Goal: Task Accomplishment & Management: Use online tool/utility

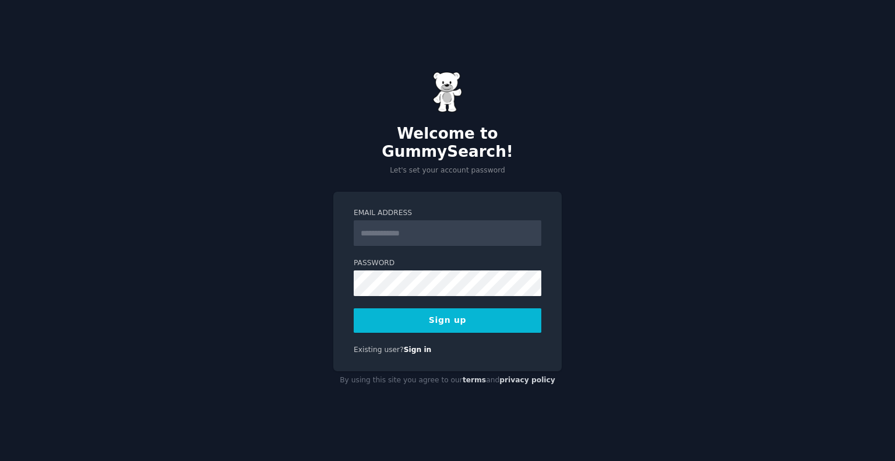
click at [408, 232] on input "Email Address" at bounding box center [448, 233] width 188 height 26
type input "**********"
click at [539, 379] on div "By using this site you agree to our terms and privacy policy" at bounding box center [447, 380] width 228 height 19
click at [463, 308] on button "Sign up" at bounding box center [448, 320] width 188 height 24
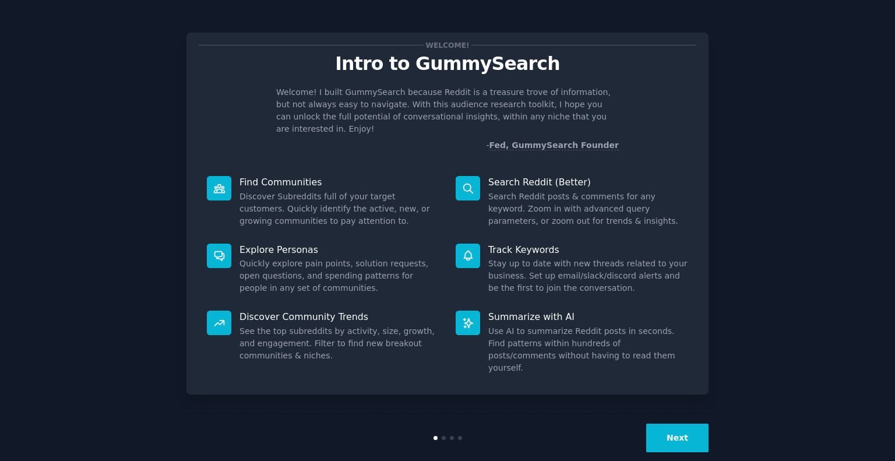
click at [674, 424] on button "Next" at bounding box center [677, 438] width 62 height 29
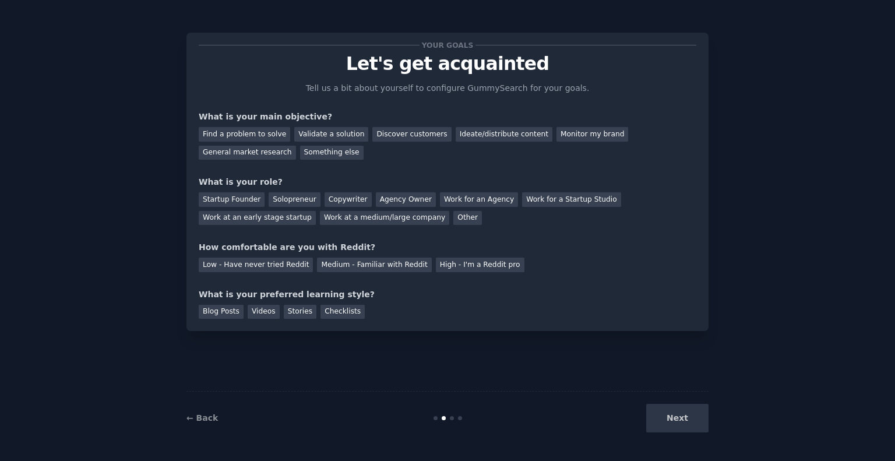
click at [674, 411] on div "Next" at bounding box center [621, 418] width 174 height 29
click at [680, 420] on div "Next" at bounding box center [621, 418] width 174 height 29
click at [211, 417] on link "← Back" at bounding box center [201, 417] width 31 height 9
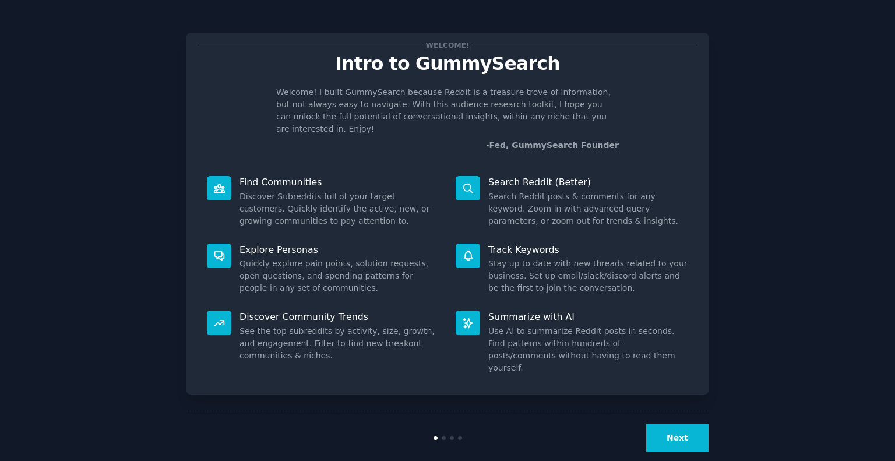
click at [691, 424] on button "Next" at bounding box center [677, 438] width 62 height 29
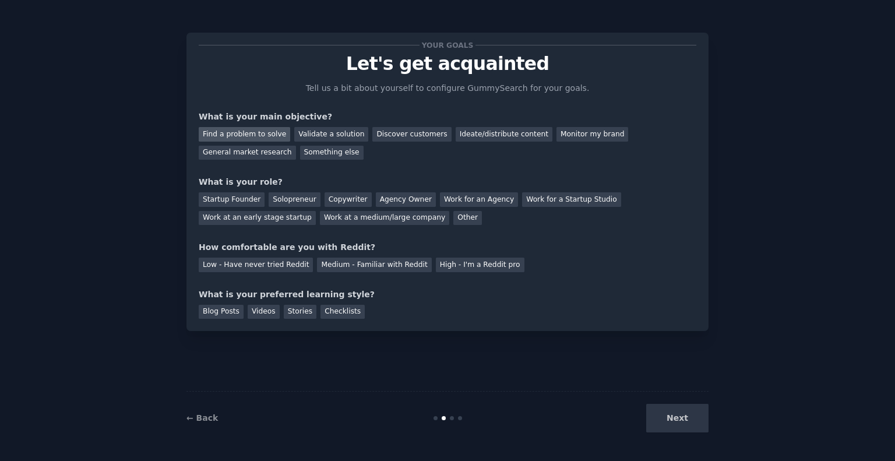
click at [257, 138] on div "Find a problem to solve" at bounding box center [244, 134] width 91 height 15
click at [324, 136] on div "Validate a solution" at bounding box center [331, 134] width 74 height 15
click at [265, 136] on div "Find a problem to solve" at bounding box center [244, 134] width 91 height 15
click at [688, 140] on div "Find a problem to solve Validate a solution Discover customers Ideate/distribut…" at bounding box center [448, 141] width 498 height 37
click at [296, 146] on div "General market research" at bounding box center [247, 153] width 97 height 15
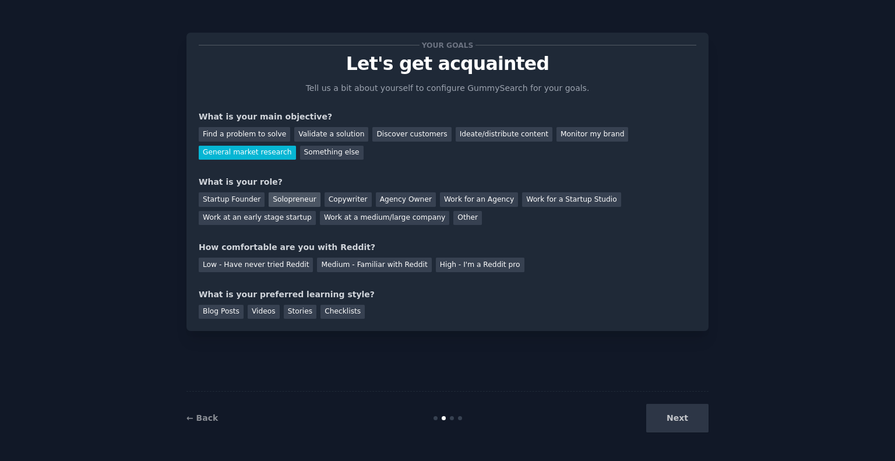
click at [280, 206] on div "Solopreneur" at bounding box center [294, 199] width 51 height 15
click at [354, 266] on div "Medium - Familiar with Reddit" at bounding box center [374, 265] width 114 height 15
click at [217, 314] on div "Blog Posts" at bounding box center [221, 312] width 45 height 15
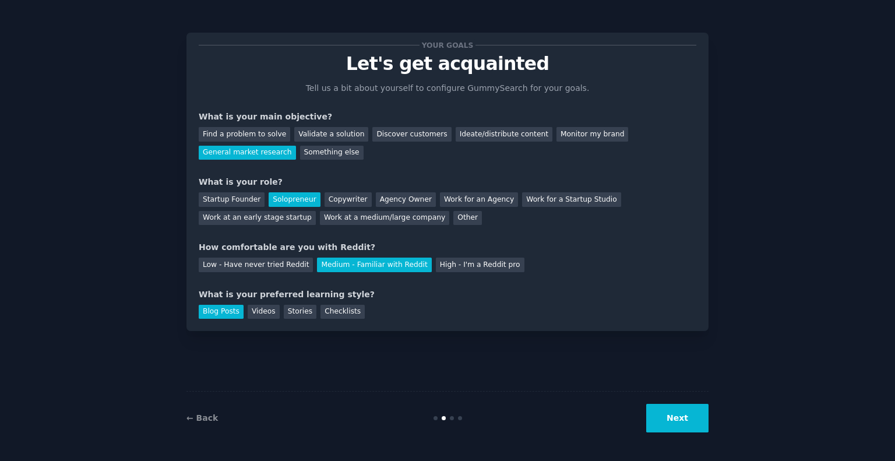
click at [681, 423] on button "Next" at bounding box center [677, 418] width 62 height 29
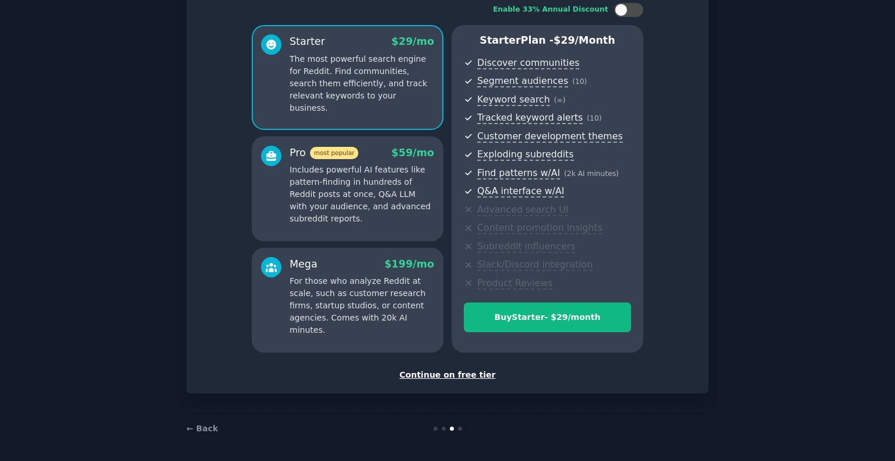
scroll to position [81, 0]
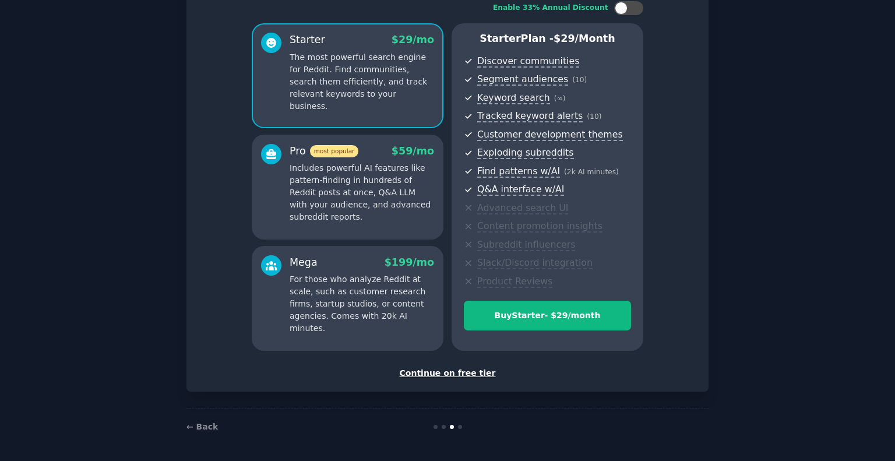
click at [470, 376] on div "Continue on free tier" at bounding box center [448, 373] width 498 height 12
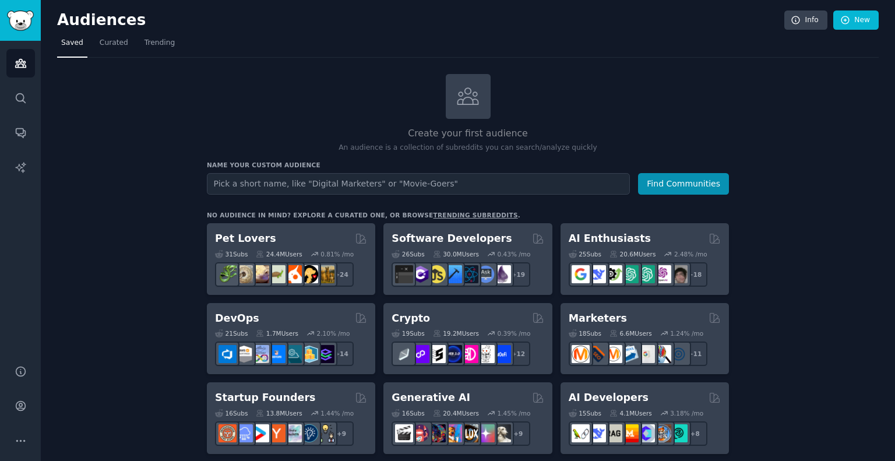
click at [455, 184] on input "text" at bounding box center [418, 184] width 423 height 22
click at [672, 185] on button "Find Communities" at bounding box center [683, 184] width 91 height 22
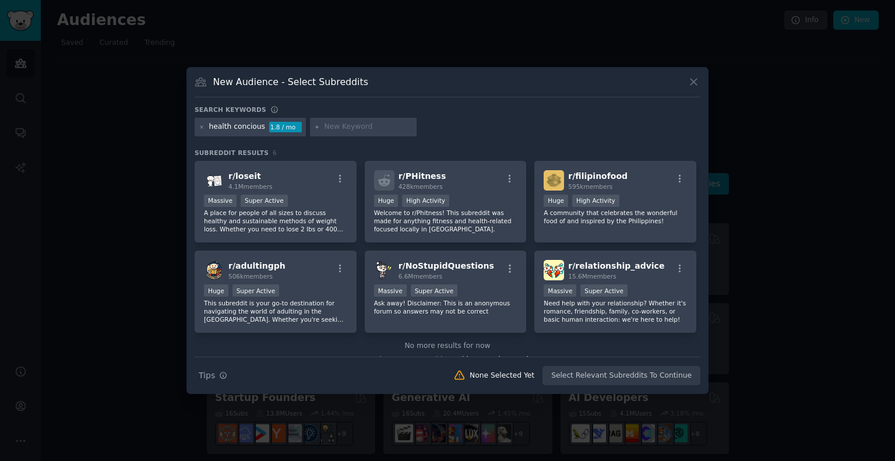
click at [695, 80] on icon at bounding box center [694, 82] width 6 height 6
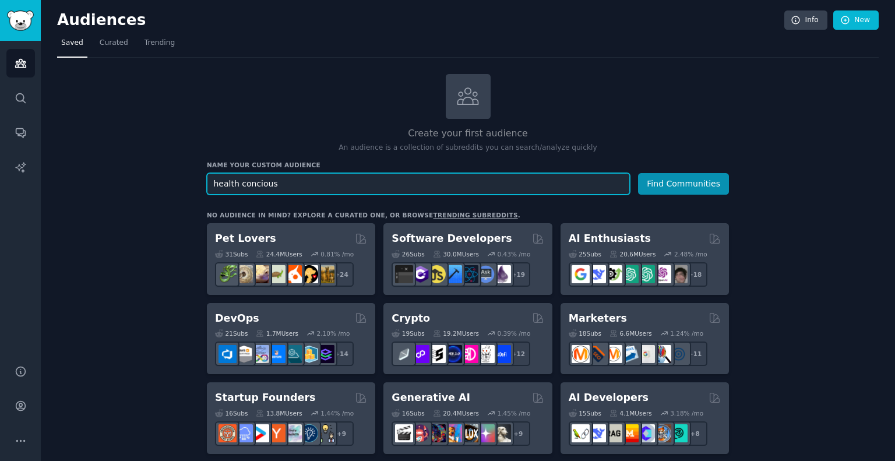
click at [301, 181] on input "health concious" at bounding box center [418, 184] width 423 height 22
type input "healthy"
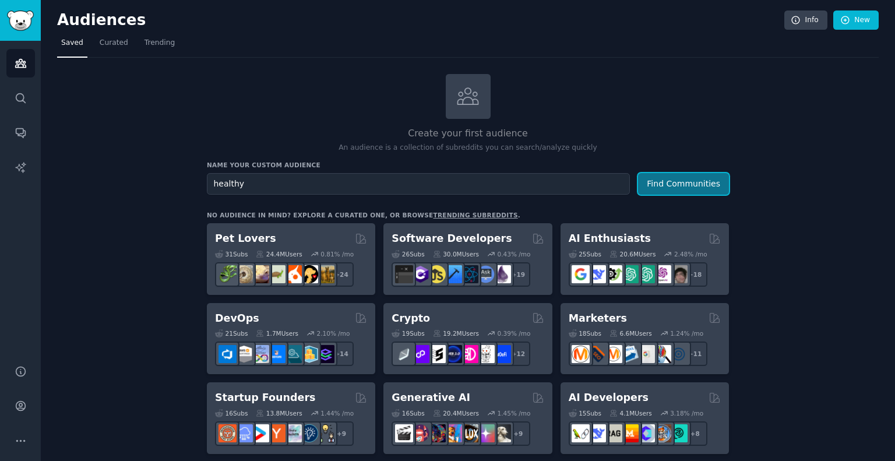
click at [671, 189] on button "Find Communities" at bounding box center [683, 184] width 91 height 22
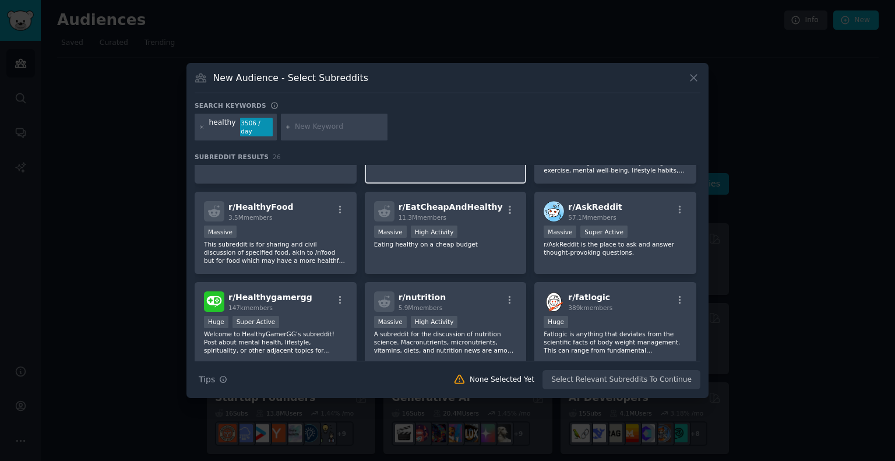
scroll to position [68, 0]
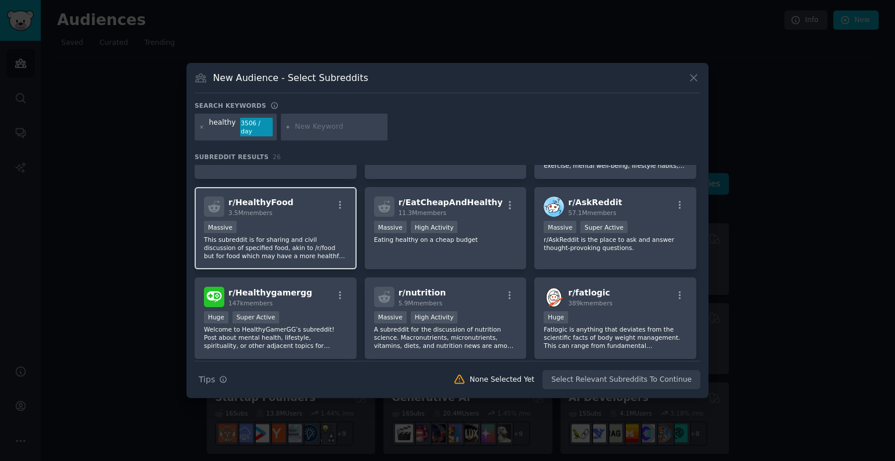
click at [322, 205] on div "r/ HealthyFood 3.5M members" at bounding box center [275, 206] width 143 height 20
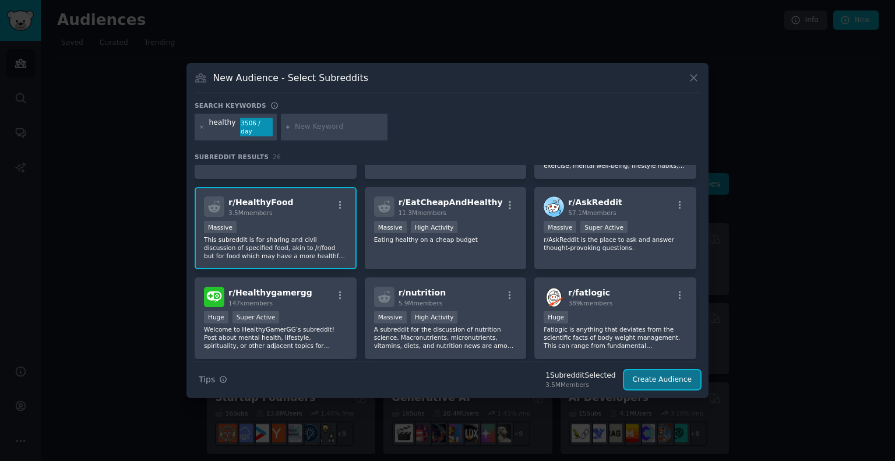
click at [646, 370] on button "Create Audience" at bounding box center [662, 380] width 77 height 20
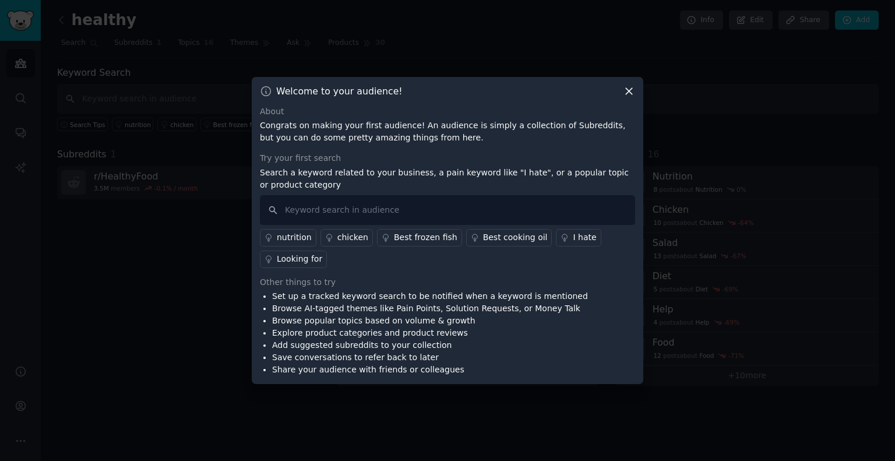
click at [628, 90] on icon at bounding box center [629, 91] width 6 height 6
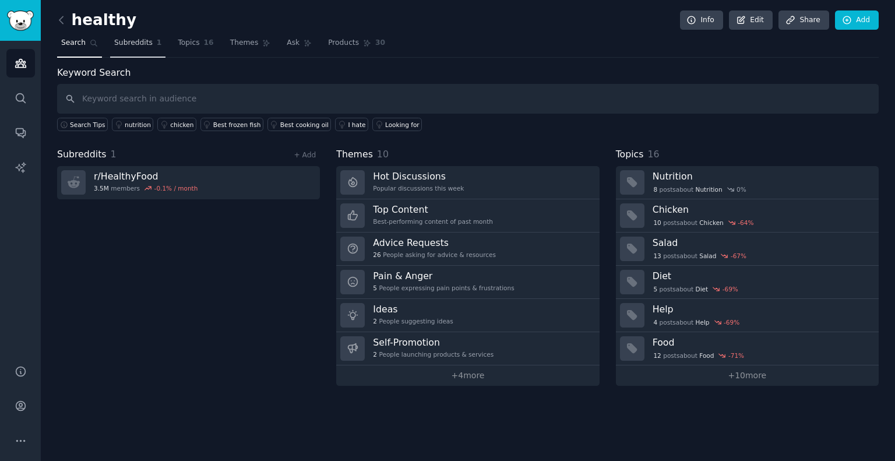
click at [122, 41] on span "Subreddits" at bounding box center [133, 43] width 38 height 10
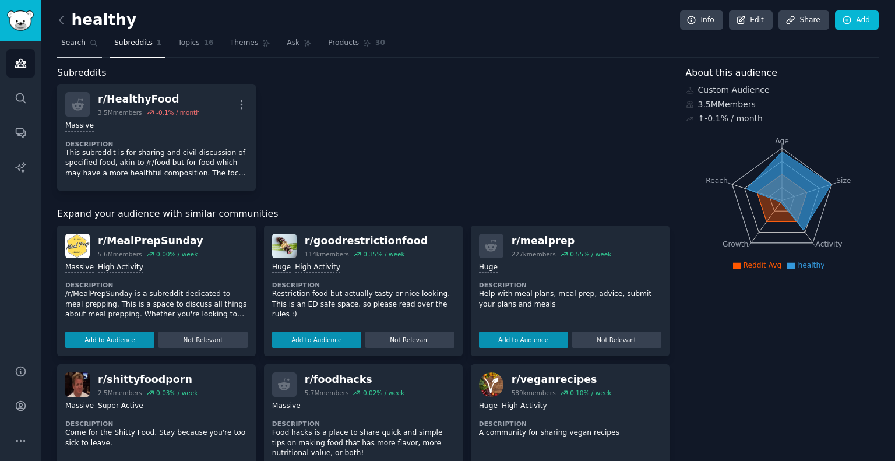
click at [76, 38] on span "Search" at bounding box center [73, 43] width 24 height 10
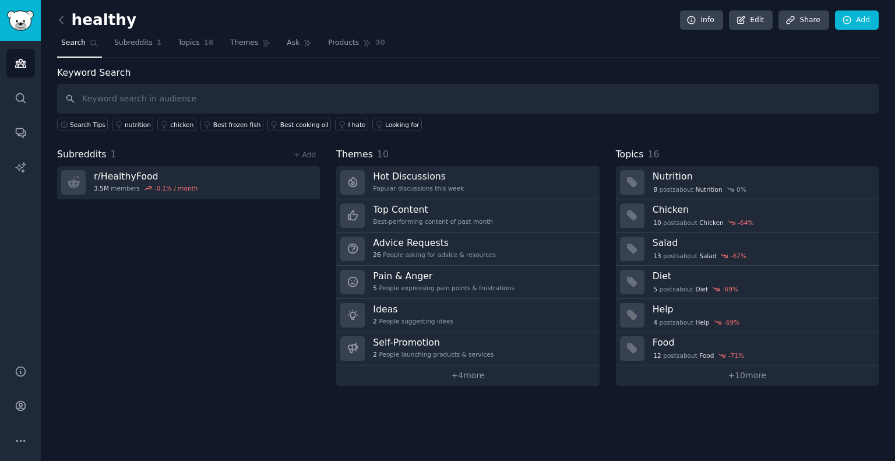
click at [105, 92] on input "text" at bounding box center [468, 99] width 822 height 30
type input "c"
type input "animal based"
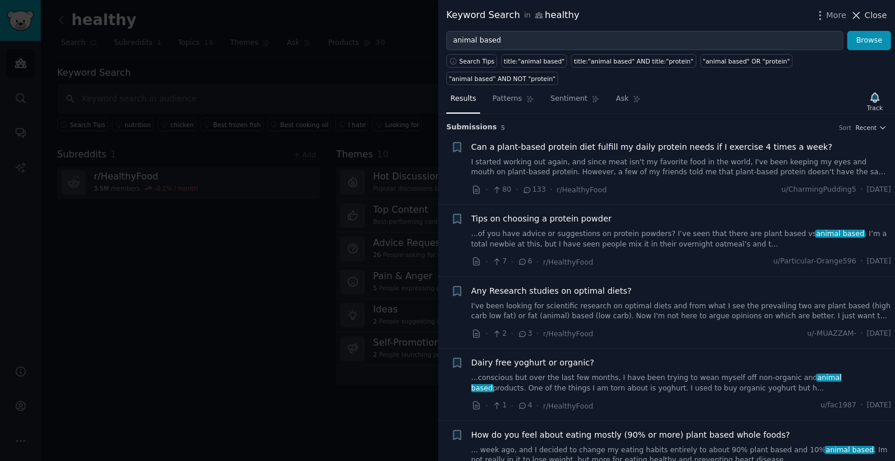
click at [876, 13] on span "Close" at bounding box center [876, 15] width 22 height 12
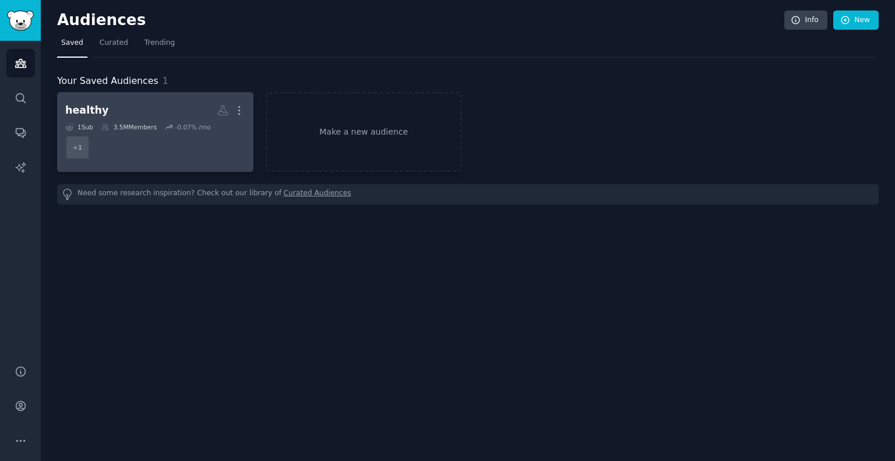
click at [118, 114] on h2 "healthy More" at bounding box center [155, 110] width 180 height 20
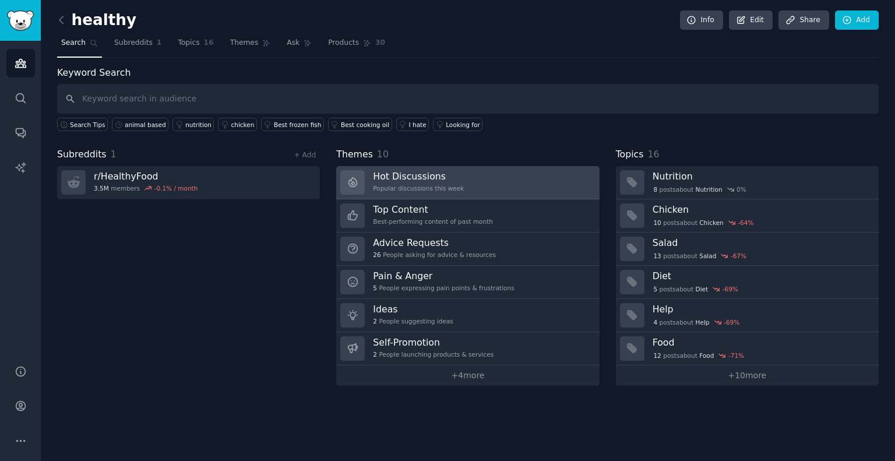
click at [453, 182] on link "Hot Discussions Popular discussions this week" at bounding box center [467, 182] width 263 height 33
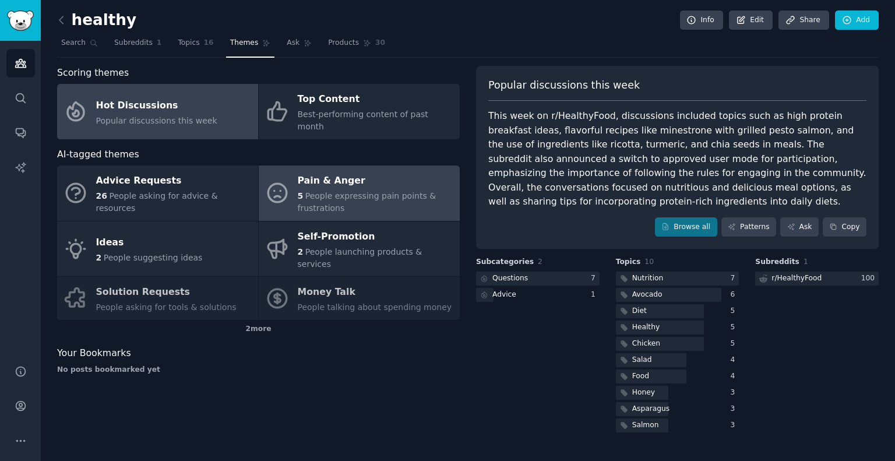
click at [386, 191] on span "People expressing pain points & frustrations" at bounding box center [367, 202] width 139 height 22
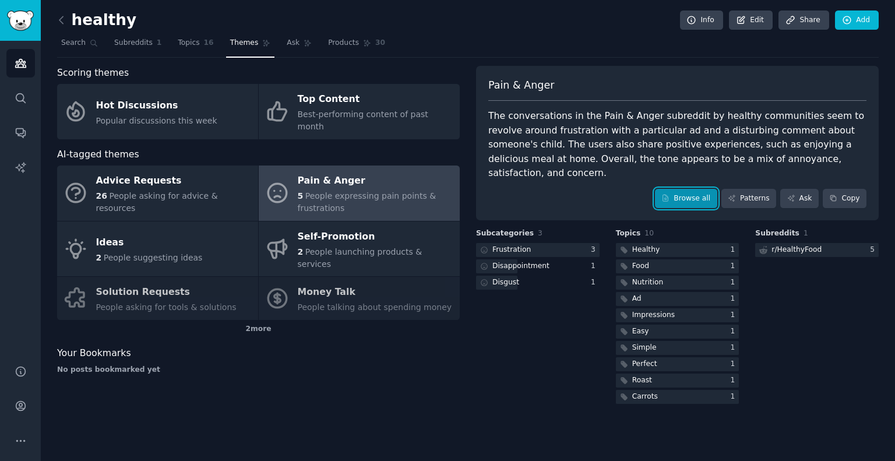
click at [691, 191] on link "Browse all" at bounding box center [686, 199] width 62 height 20
